Goal: Transaction & Acquisition: Purchase product/service

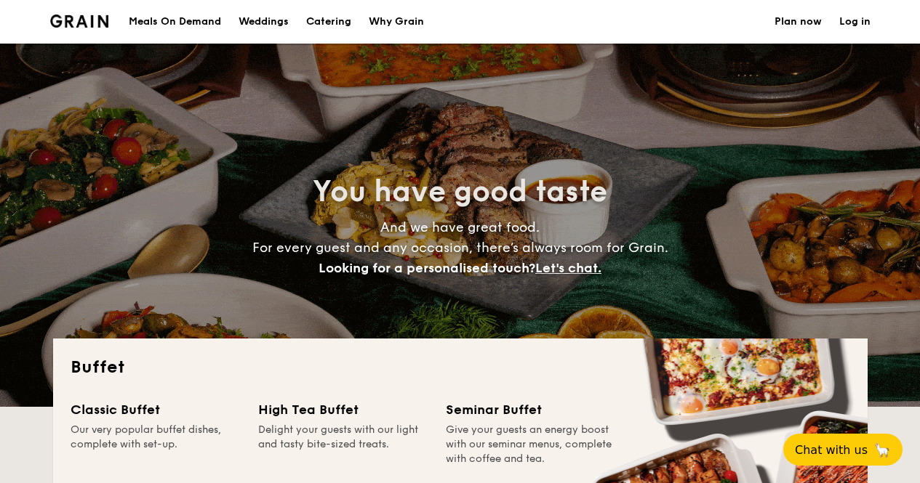
select select
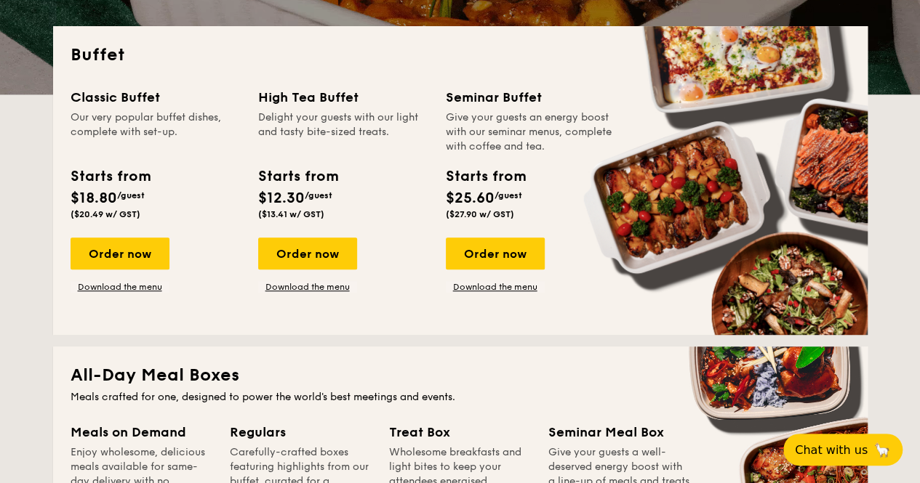
scroll to position [312, 0]
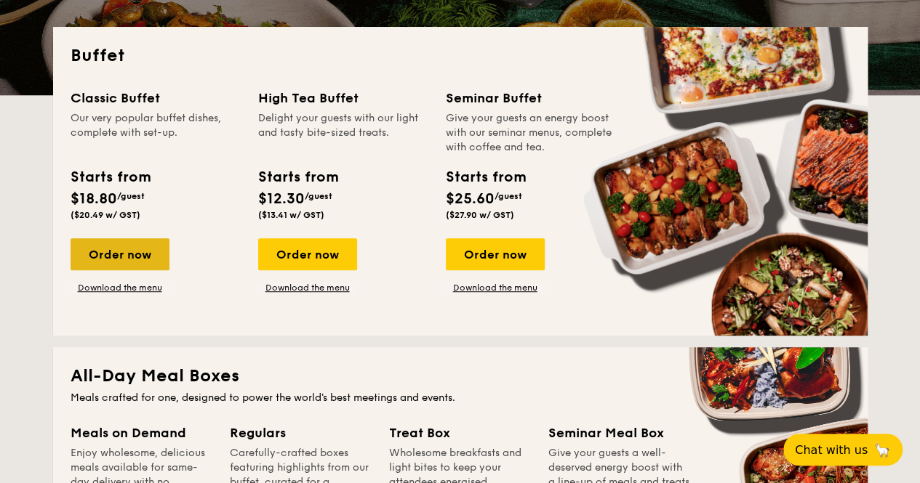
click at [116, 252] on div "Order now" at bounding box center [120, 254] width 99 height 32
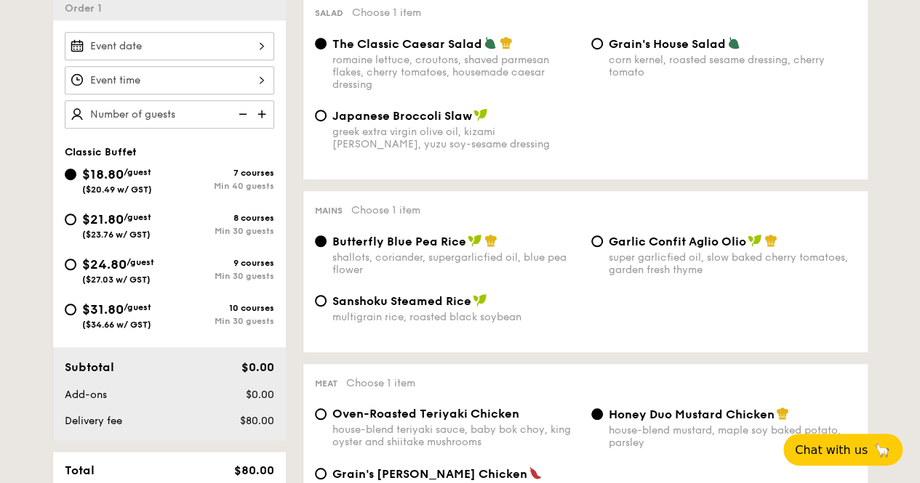
scroll to position [416, 0]
click at [133, 219] on span "/guest" at bounding box center [138, 218] width 28 height 10
click at [76, 219] on input "$21.80 /guest ($23.76 w/ GST) 8 courses Min 30 guests" at bounding box center [71, 220] width 12 height 12
radio input "true"
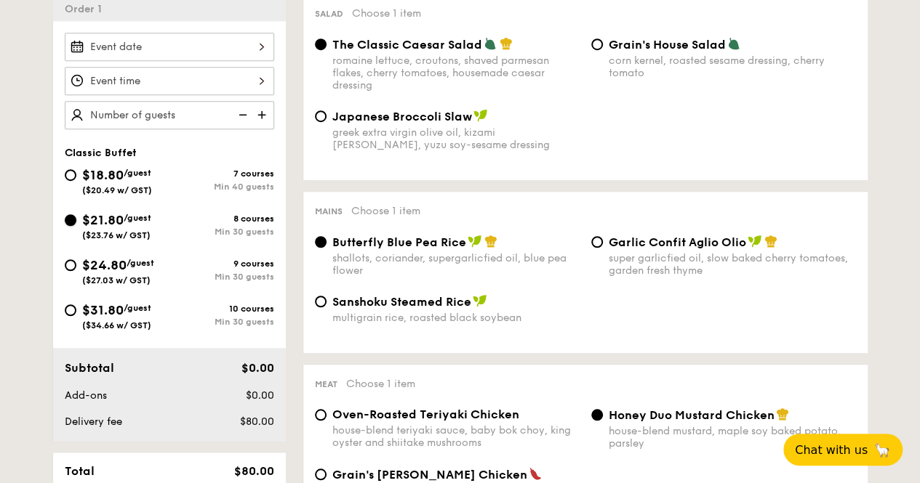
radio input "true"
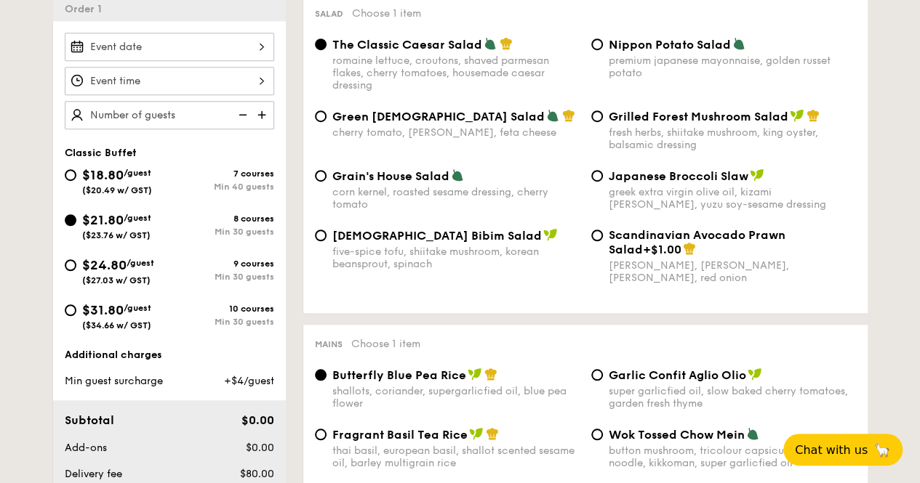
click at [145, 178] on div "$18.80 /guest ($20.49 w/ GST)" at bounding box center [117, 180] width 70 height 31
click at [76, 178] on input "$18.80 /guest ($20.49 w/ GST) 7 courses Min 40 guests" at bounding box center [71, 175] width 12 height 12
radio input "true"
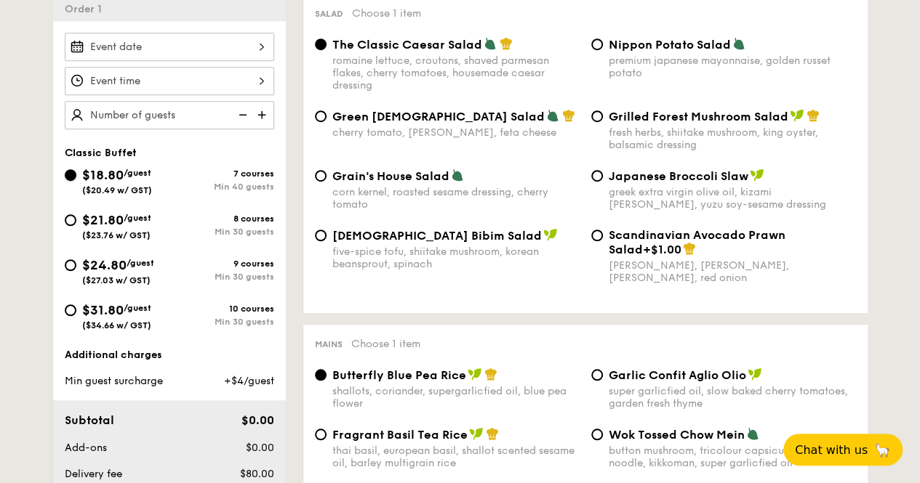
radio input "true"
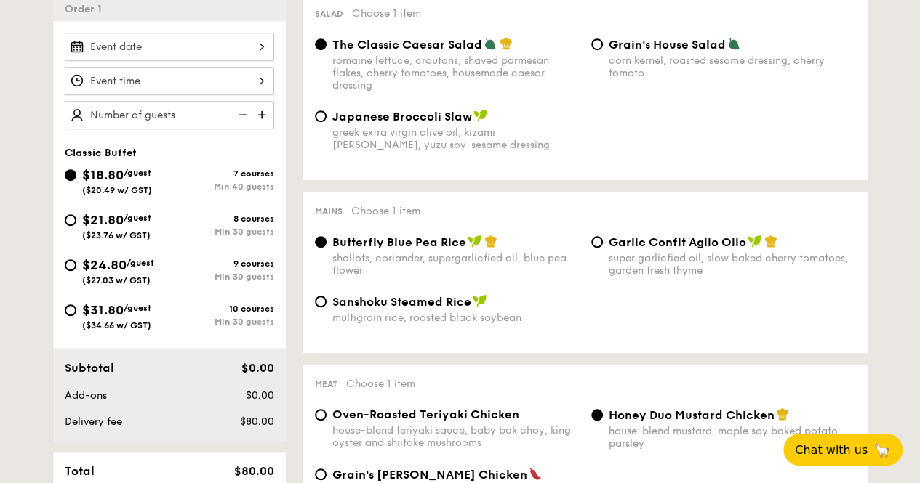
click at [264, 108] on img at bounding box center [263, 115] width 22 height 28
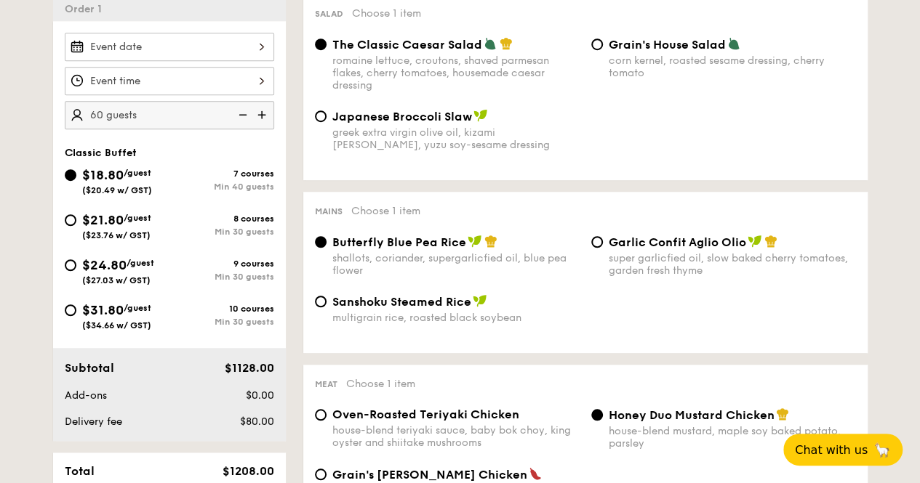
click at [242, 108] on img at bounding box center [241, 115] width 22 height 28
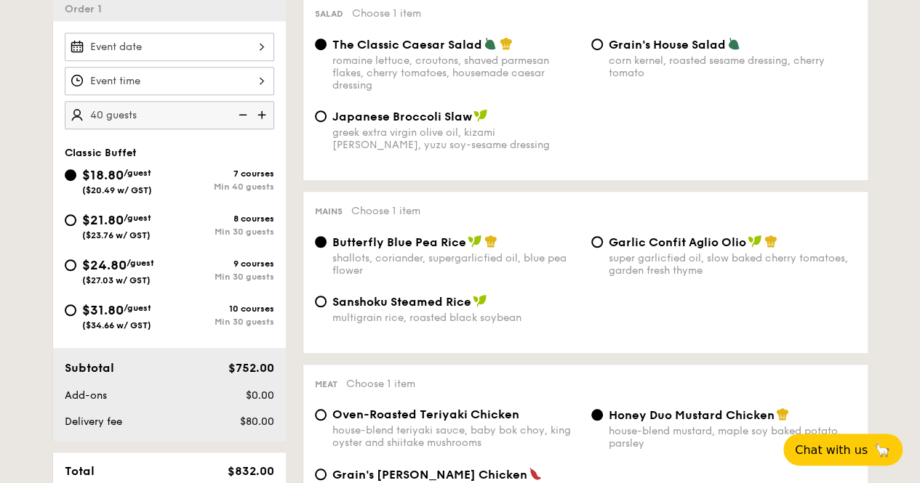
click at [242, 108] on img at bounding box center [241, 115] width 22 height 28
click at [241, 108] on img at bounding box center [241, 115] width 22 height 28
type input "40 guests"
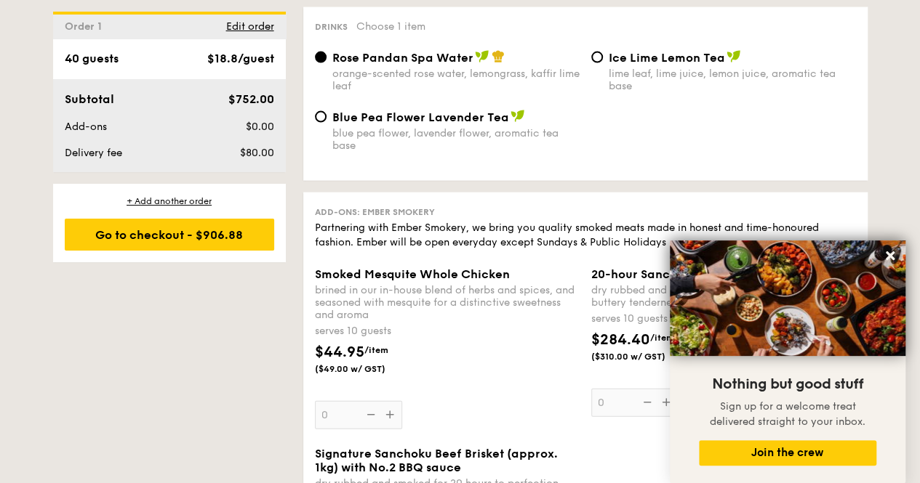
scroll to position [1516, 0]
click at [884, 255] on icon at bounding box center [889, 255] width 13 height 13
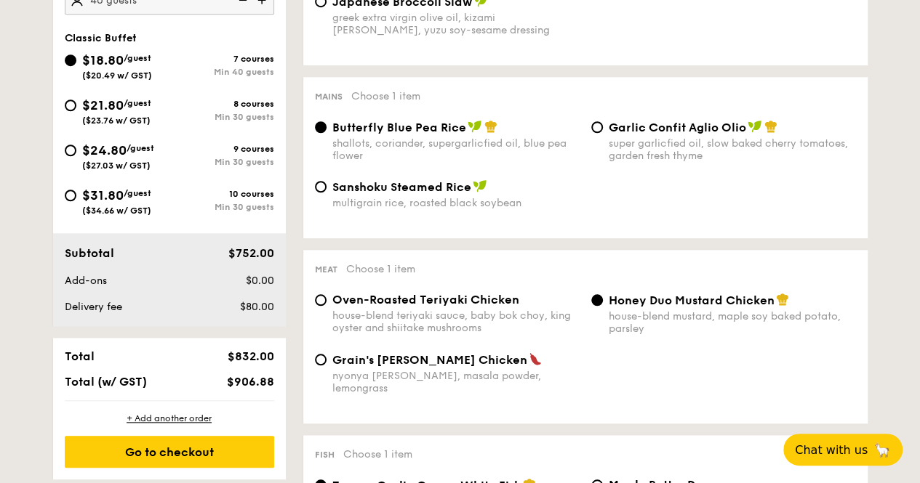
scroll to position [529, 0]
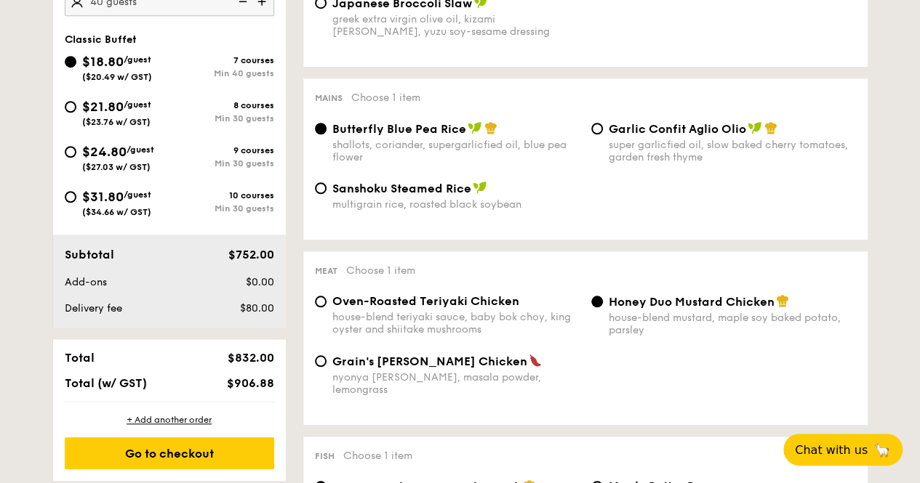
select select
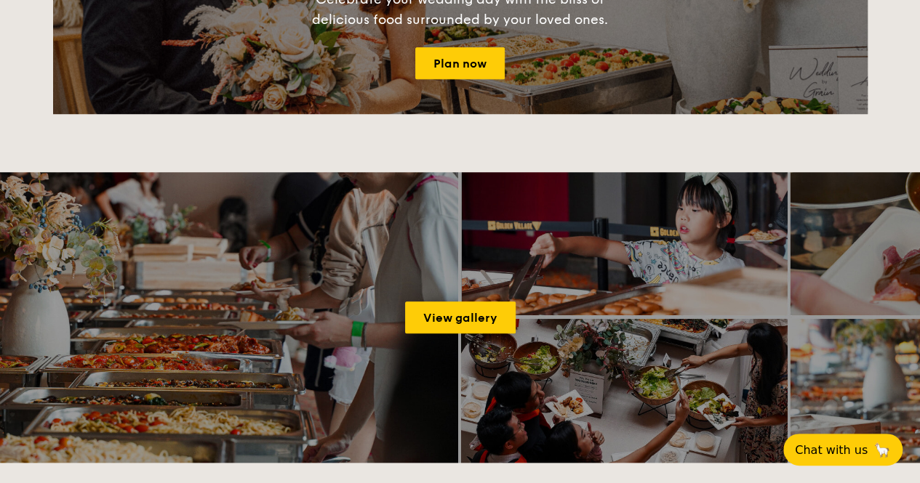
scroll to position [312, 0]
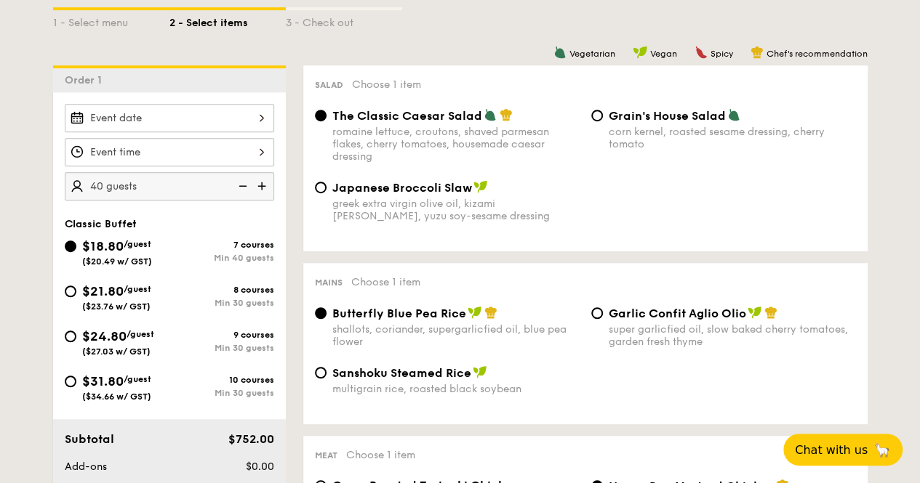
scroll to position [318, 0]
